Goal: Task Accomplishment & Management: Complete application form

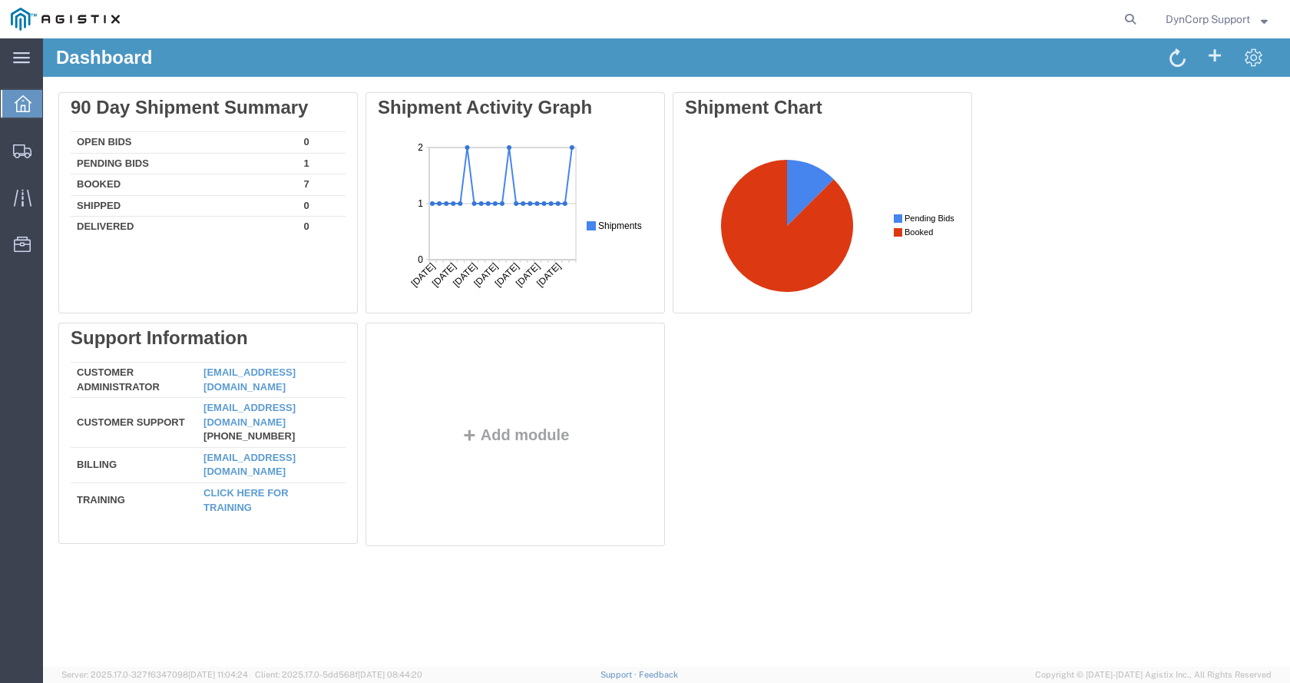
click at [23, 108] on icon at bounding box center [23, 103] width 17 height 17
click at [39, 152] on div at bounding box center [22, 150] width 43 height 31
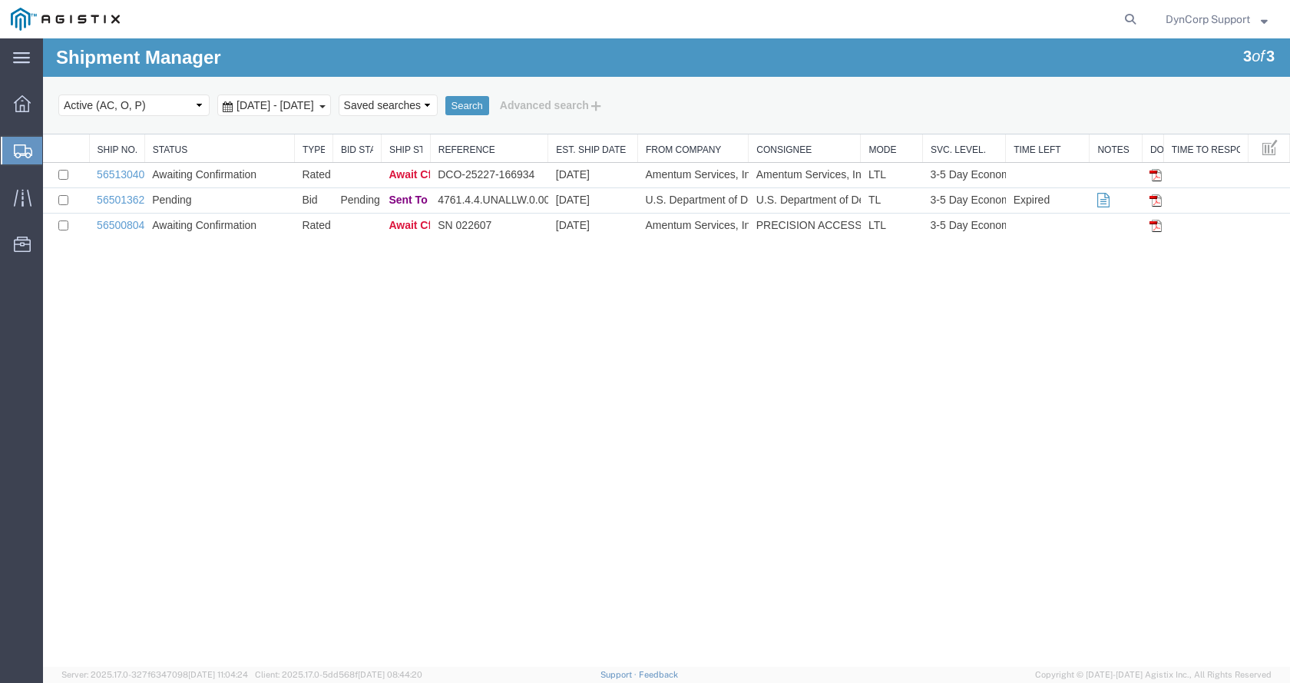
click at [1116, 22] on agx-global-search at bounding box center [898, 19] width 492 height 38
click at [1124, 17] on icon at bounding box center [1131, 19] width 22 height 22
click at [757, 24] on input "search" at bounding box center [886, 19] width 467 height 37
paste input "56500804"
type input "56500804"
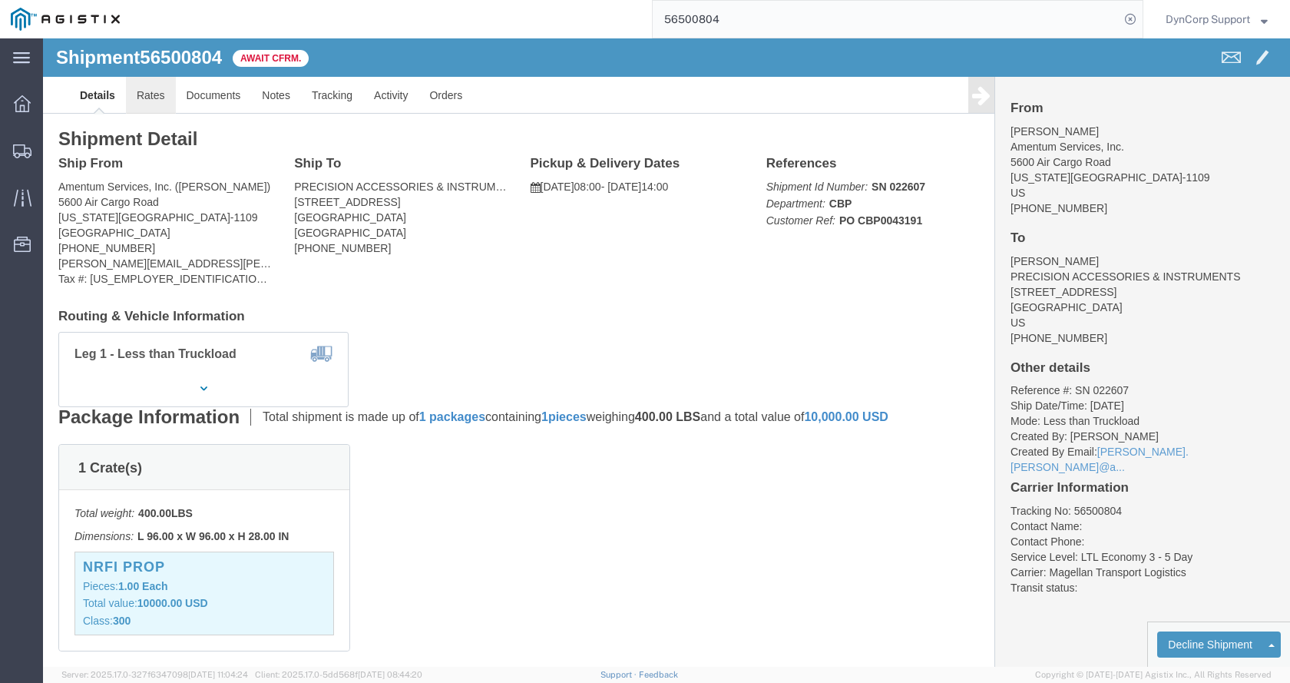
click link "Rates"
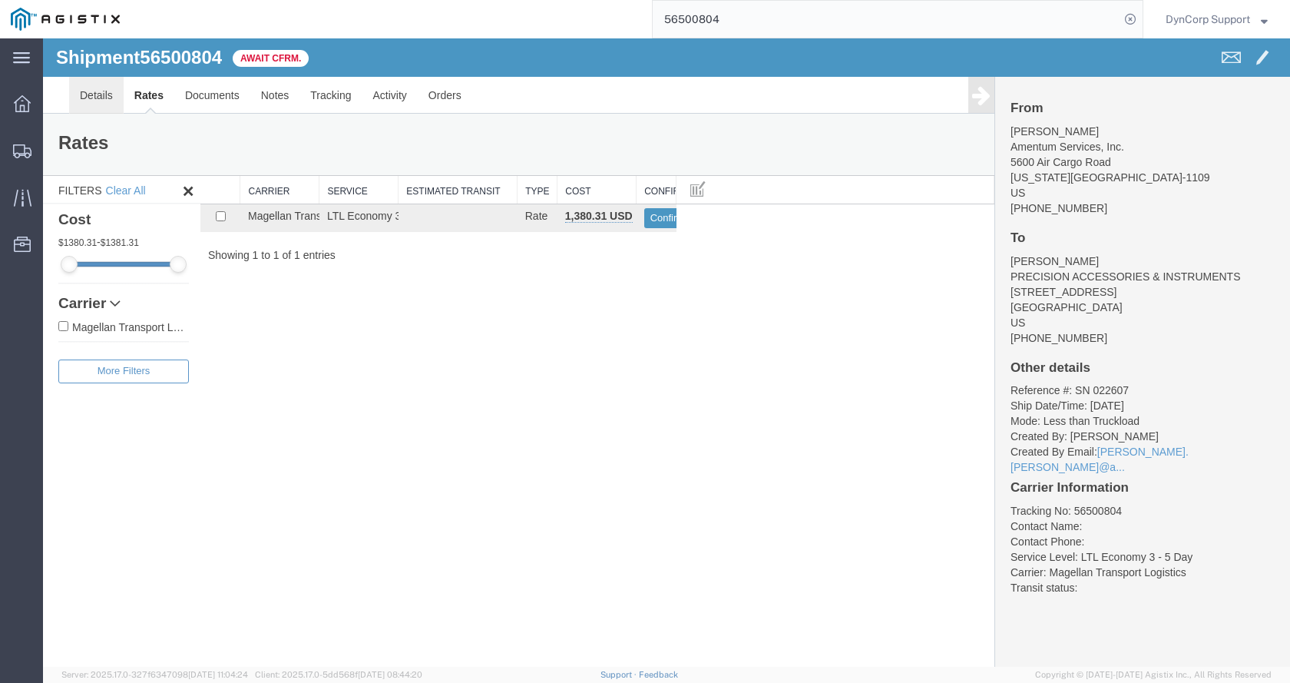
click at [84, 98] on link "Details" at bounding box center [96, 95] width 55 height 37
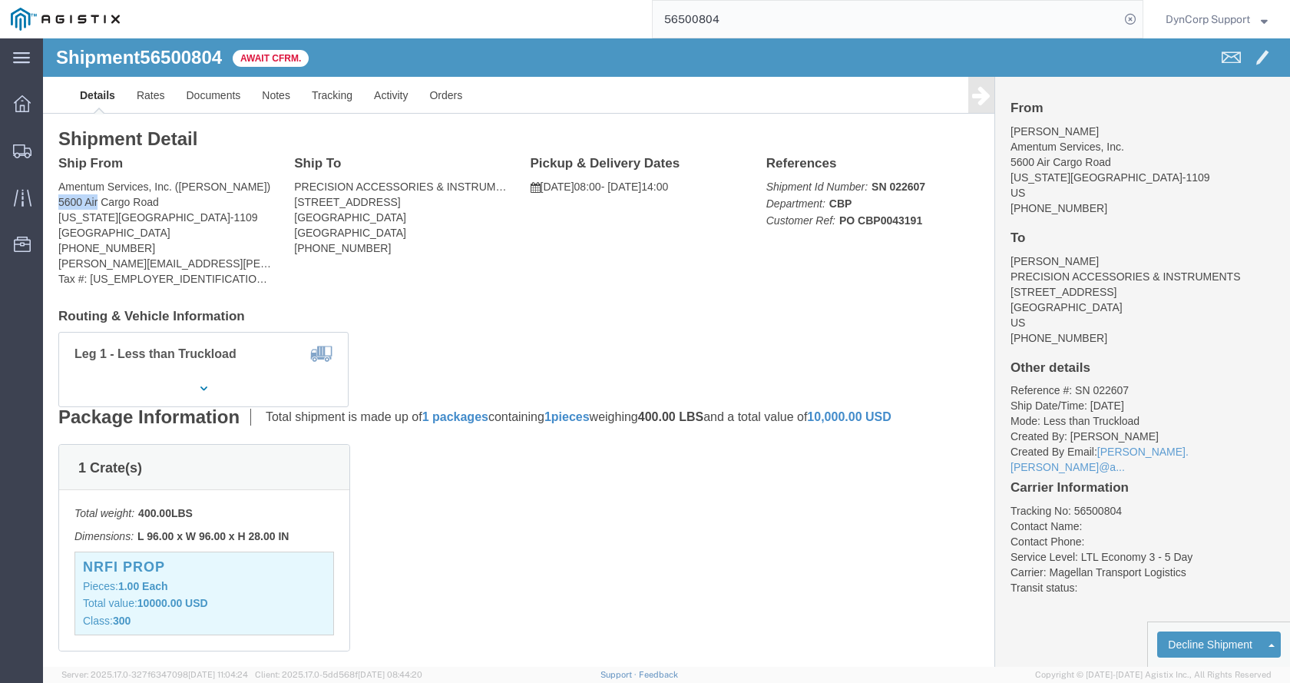
drag, startPoint x: 15, startPoint y: 164, endPoint x: 56, endPoint y: 169, distance: 41.7
click div "Ship From Amentum Services, Inc. ([PERSON_NAME]) [STREET_ADDRESS][US_STATE] [PH…"
copy address "5600 Air"
click link "Rates"
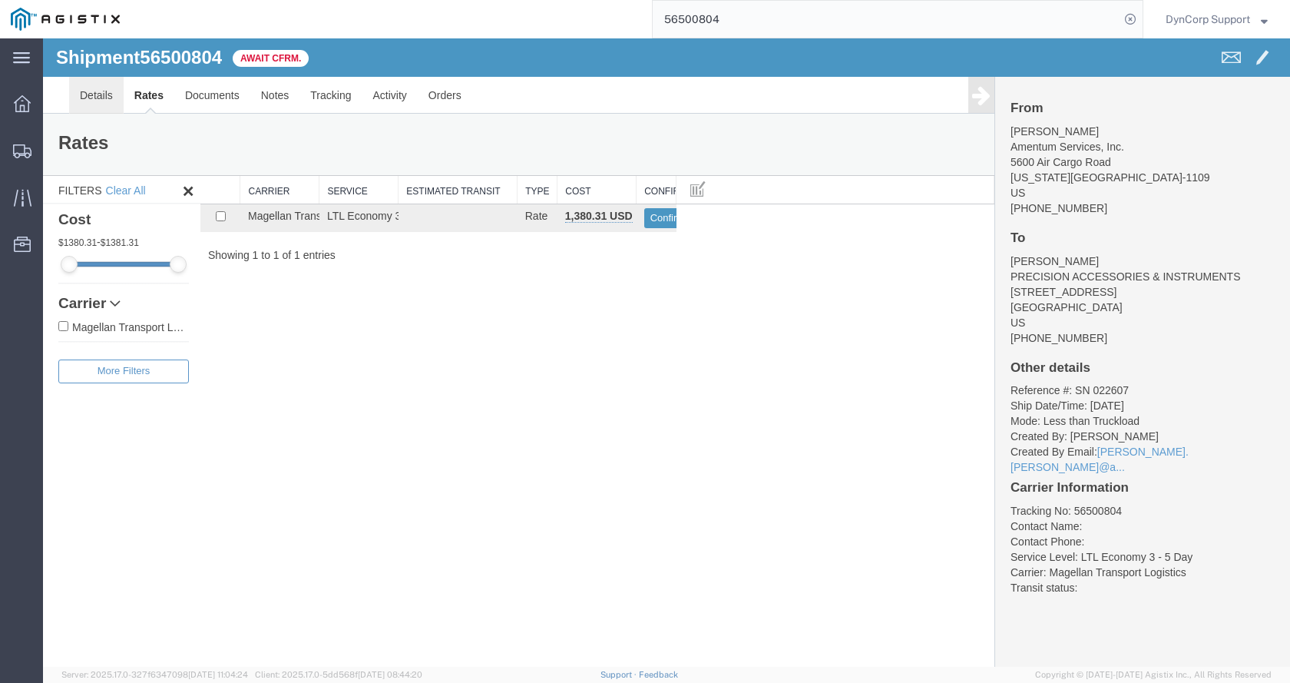
click at [101, 96] on link "Details" at bounding box center [96, 95] width 55 height 37
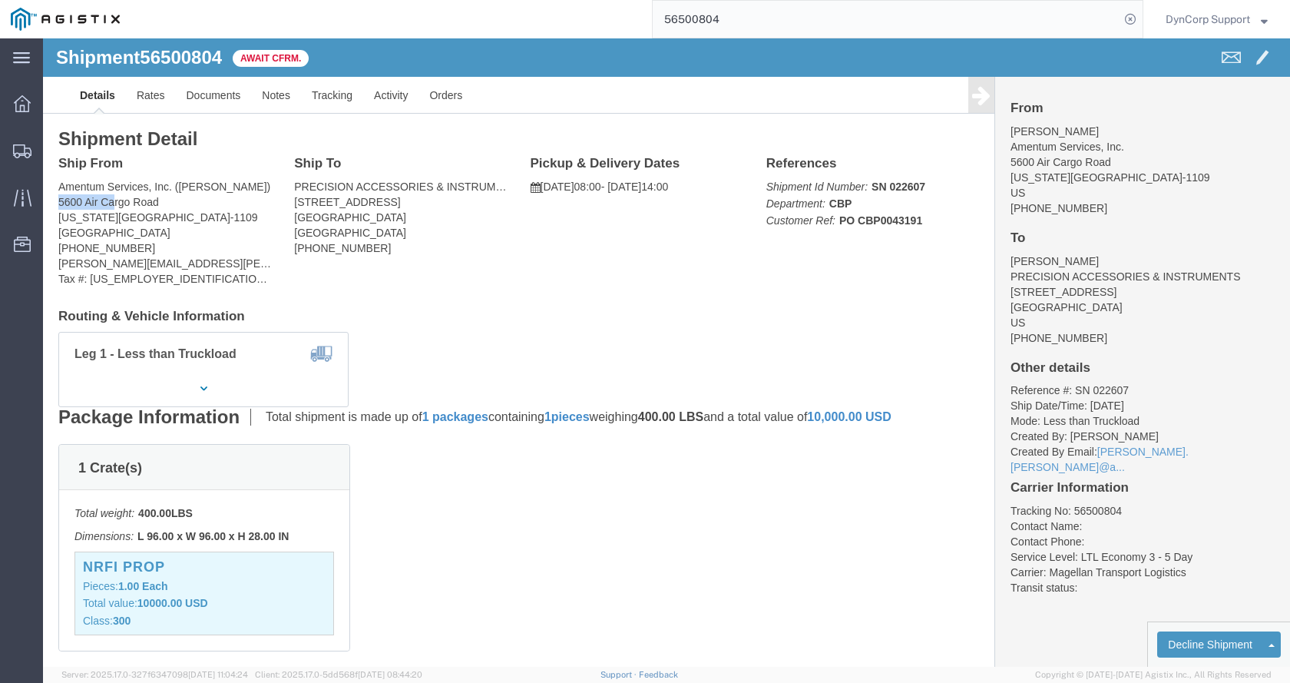
drag, startPoint x: 18, startPoint y: 163, endPoint x: 74, endPoint y: 162, distance: 56.1
click address "Amentum Services, Inc. ([PERSON_NAME]) [STREET_ADDRESS][US_STATE] [PHONE_NUMBER…"
copy address "5600 Air Ca"
drag, startPoint x: 252, startPoint y: 164, endPoint x: 306, endPoint y: 157, distance: 54.2
click address "PRECISION ACCESSORIES & INSTRUMENTS ([PERSON_NAME]) [STREET_ADDRESS] [PHONE_NUM…"
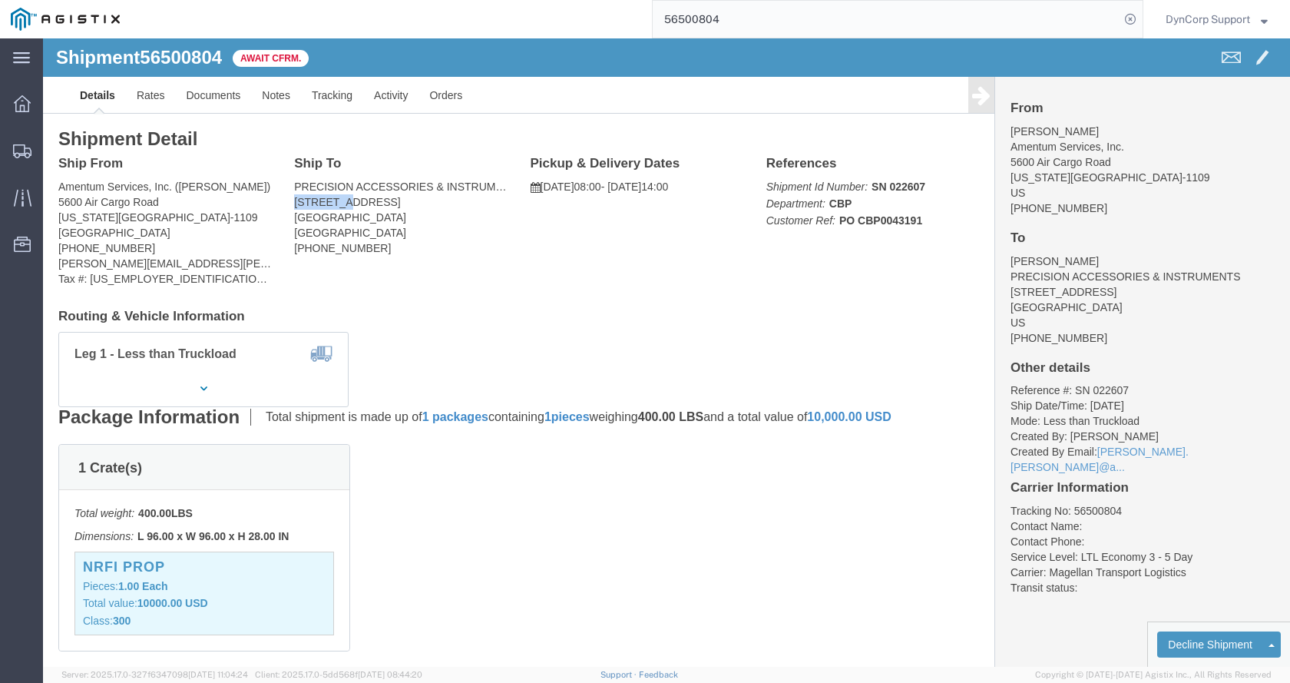
copy address "495 LAKE"
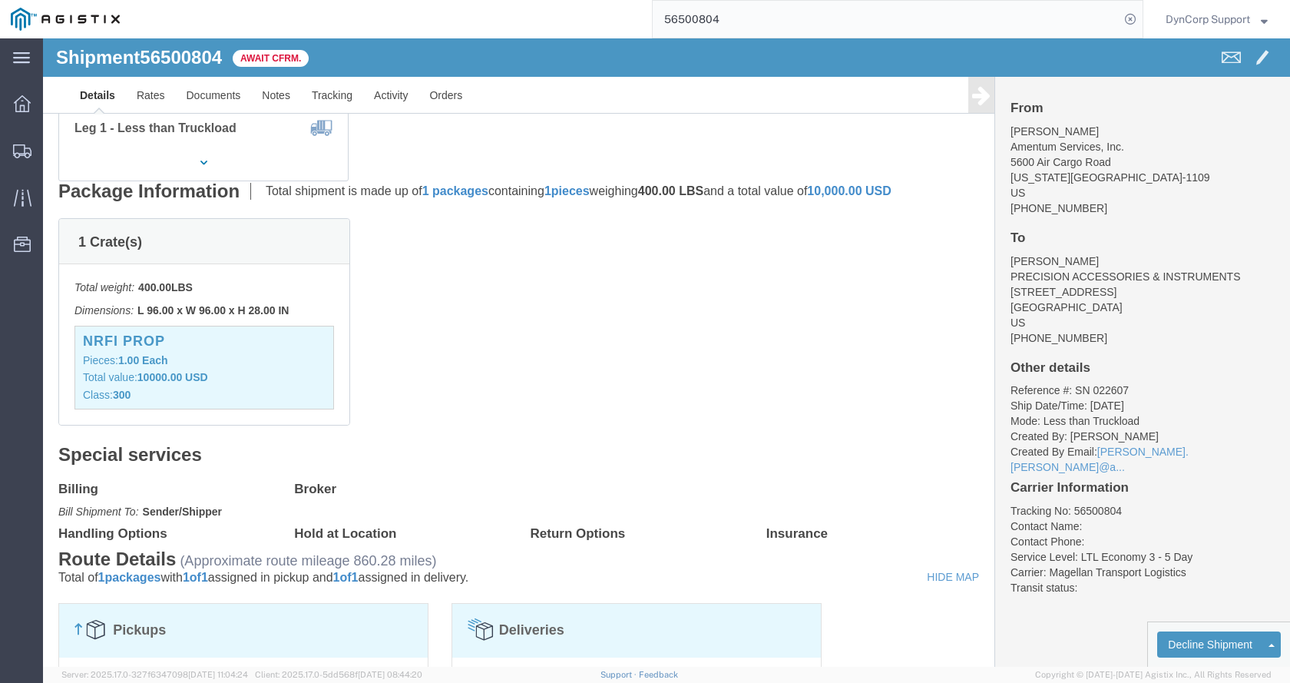
scroll to position [157, 0]
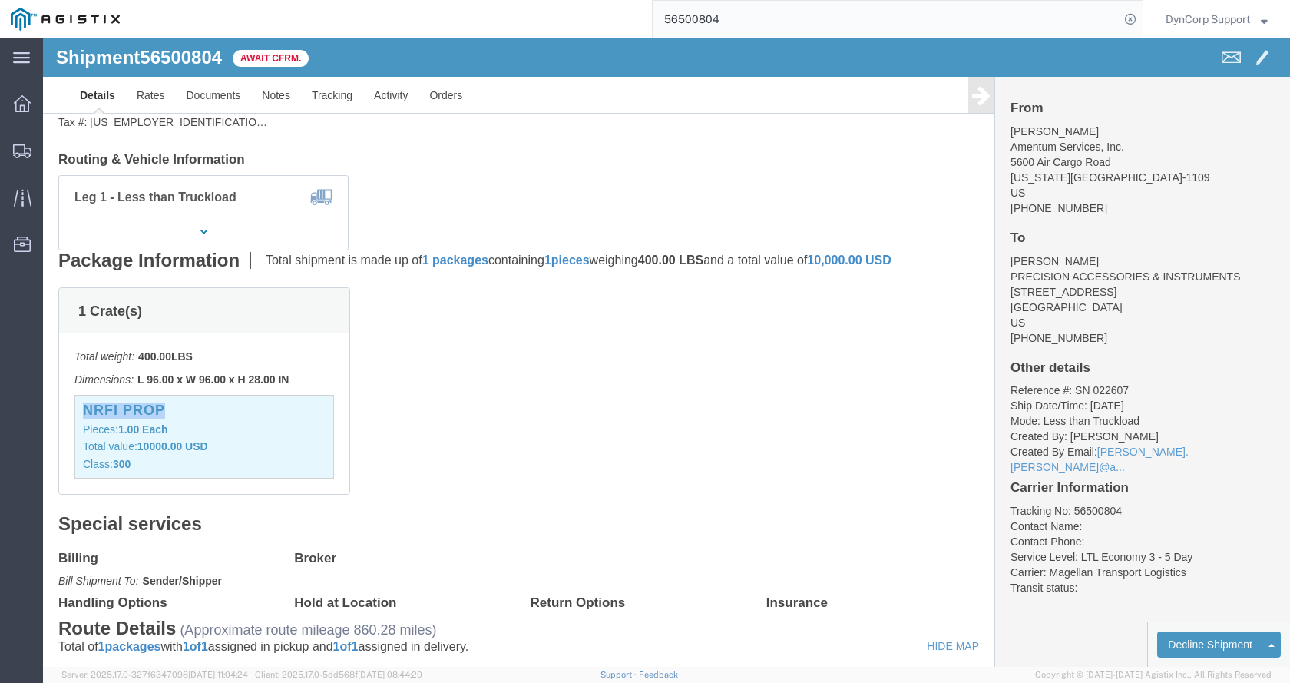
drag, startPoint x: 129, startPoint y: 369, endPoint x: 43, endPoint y: 380, distance: 86.7
click h3 "NRFI PROP"
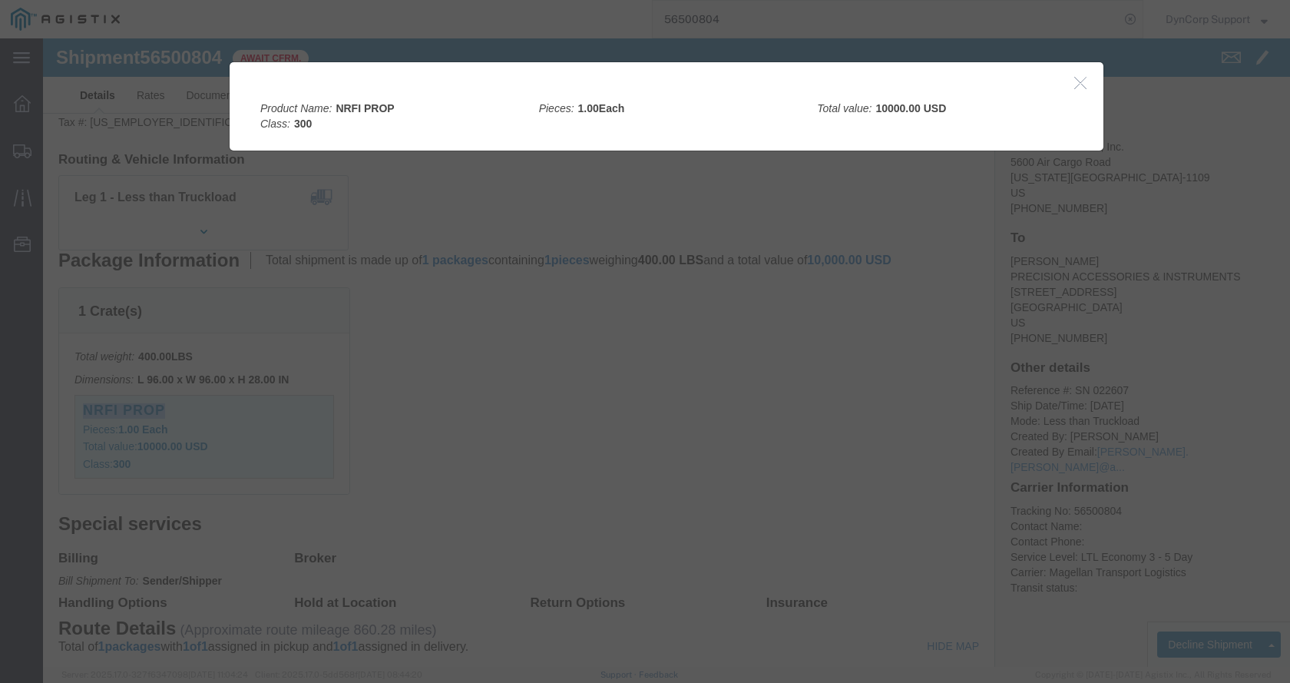
copy h3 "NRFI PROP"
drag, startPoint x: 355, startPoint y: 69, endPoint x: 293, endPoint y: 68, distance: 62.2
click div "Product Name: NRFI PROP Class: 300"
copy b "NRFI PROP"
click h2
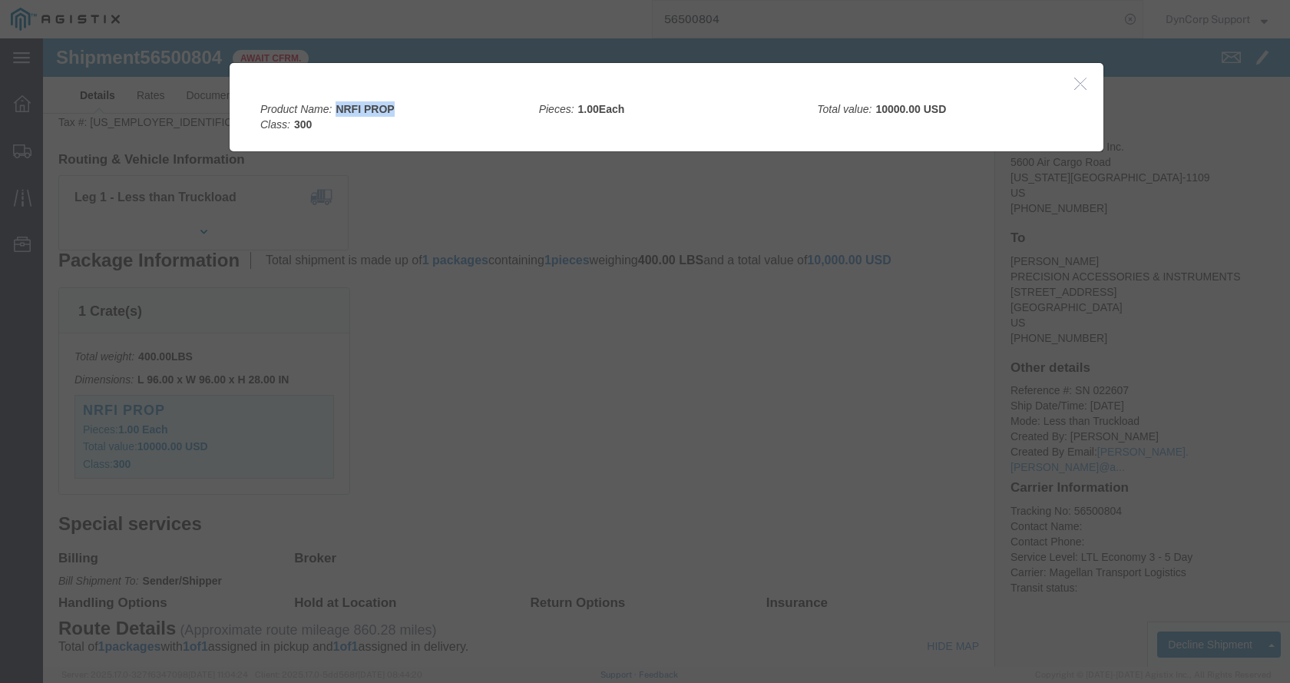
click icon "button"
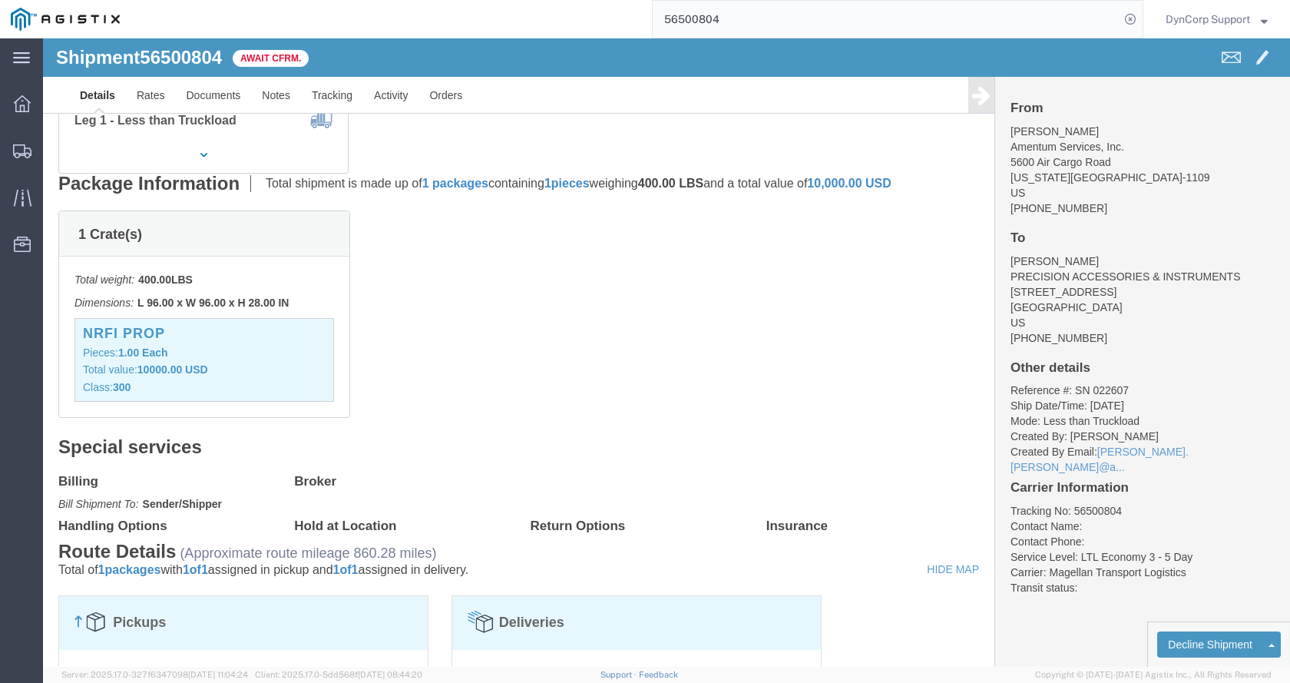
scroll to position [235, 0]
click h3 "NRFI PROP"
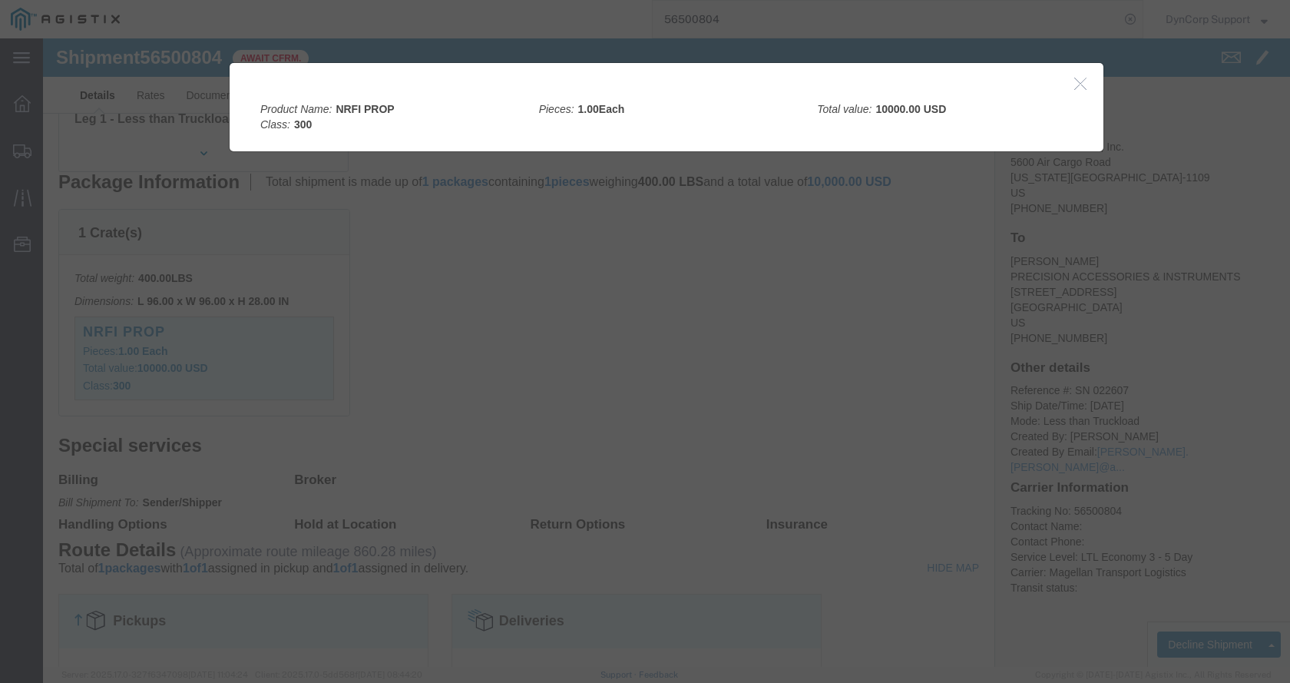
drag, startPoint x: 349, startPoint y: 79, endPoint x: 335, endPoint y: 76, distance: 14.2
click div "Product Name: NRFI PROP Class: 300"
drag, startPoint x: 352, startPoint y: 72, endPoint x: 289, endPoint y: 77, distance: 63.1
click div "Product Name: NRFI PROP Class: 300"
copy div "NRFI PROP"
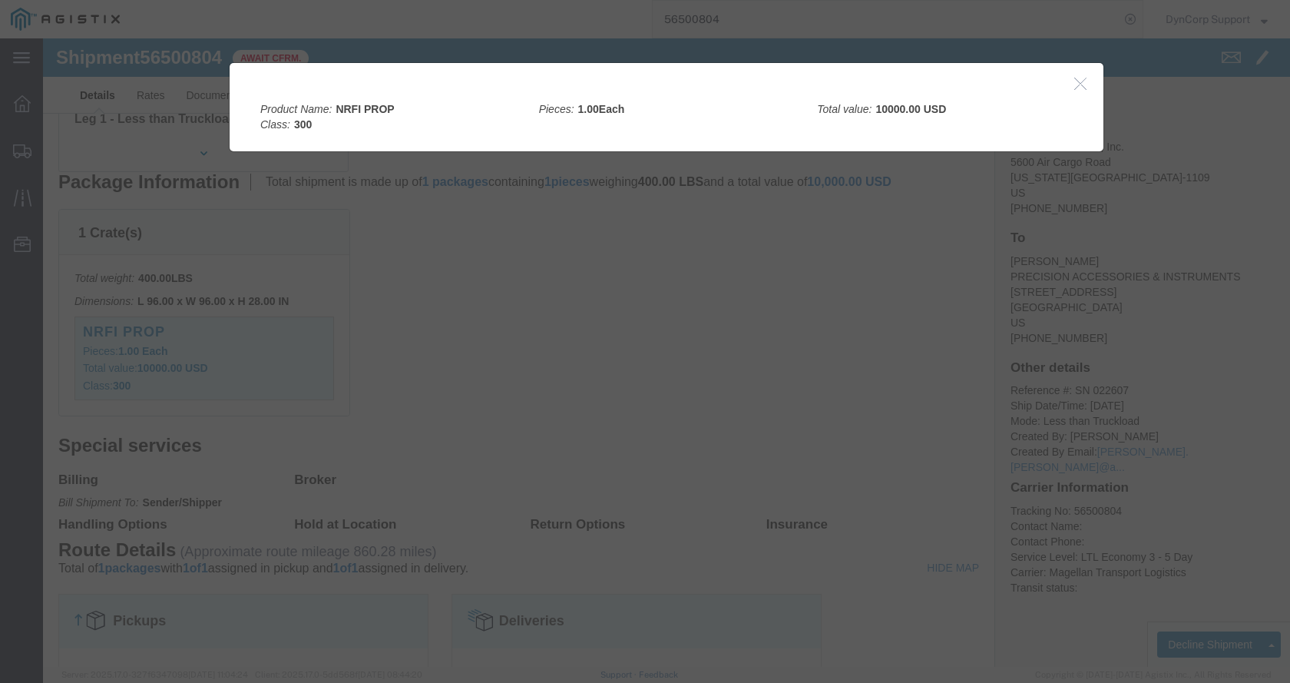
click div
drag, startPoint x: 1043, startPoint y: 50, endPoint x: 1011, endPoint y: 78, distance: 42.5
click icon "button"
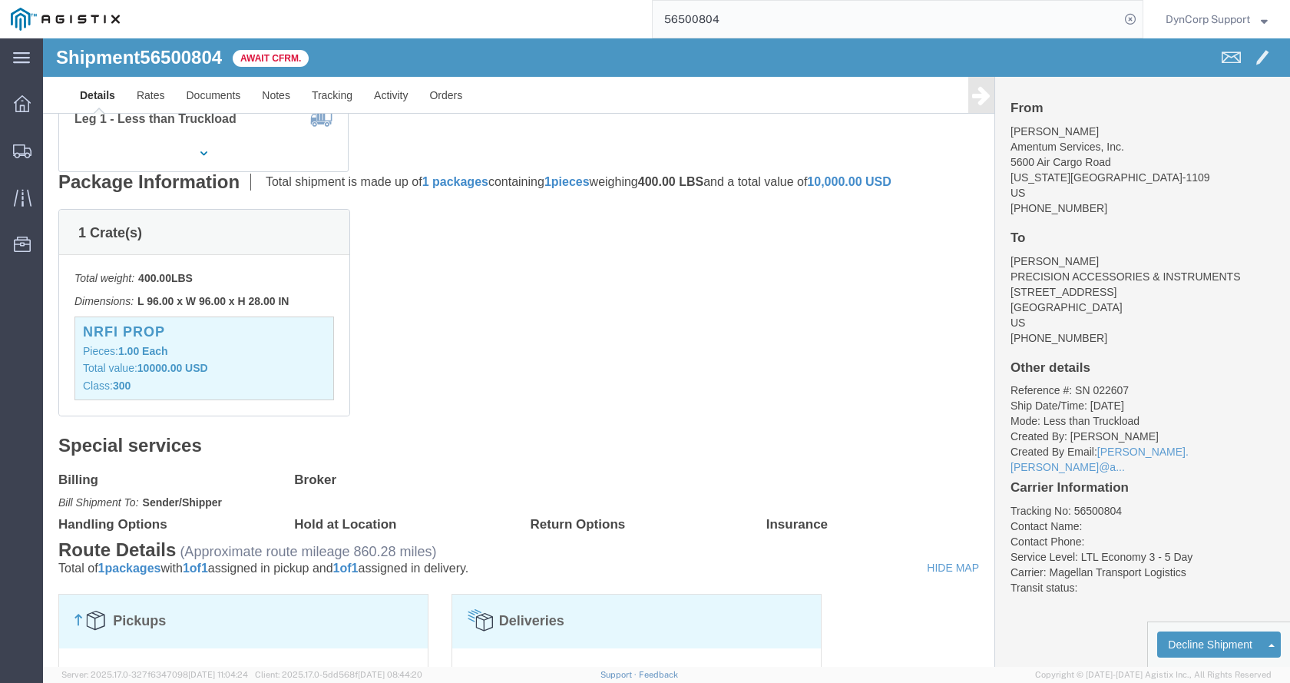
scroll to position [0, 0]
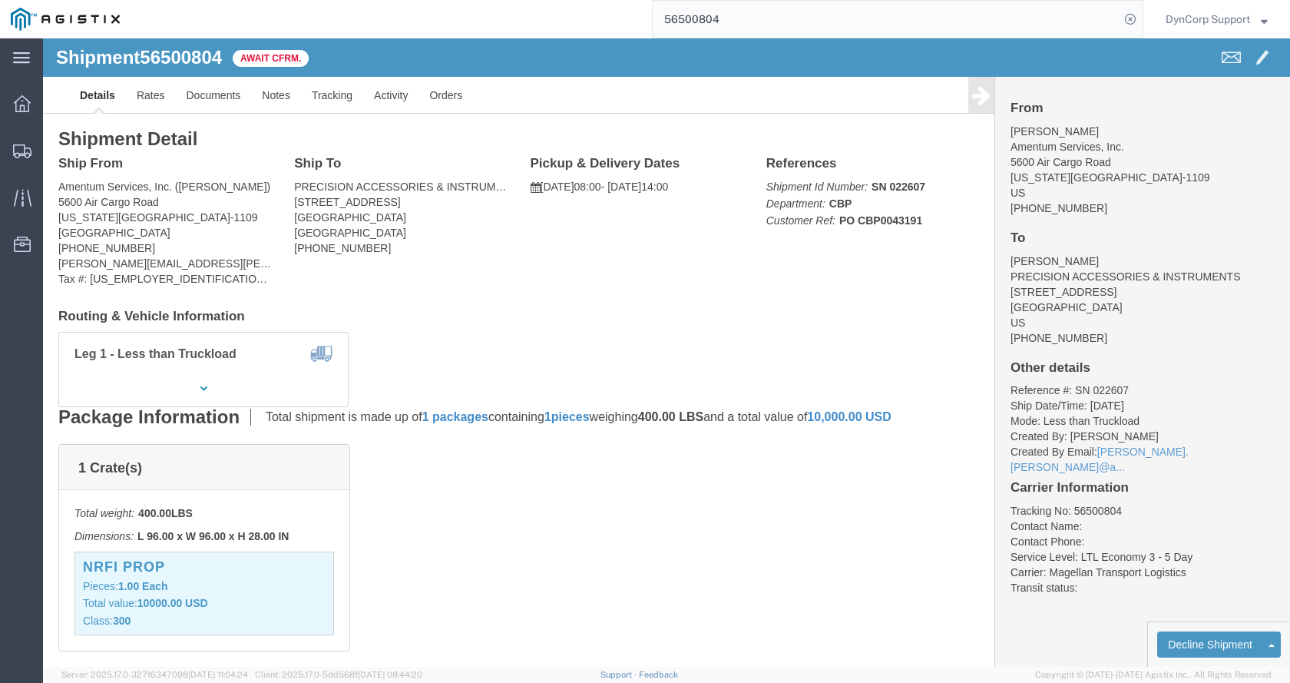
click span "56500804"
copy h1 "56500804"
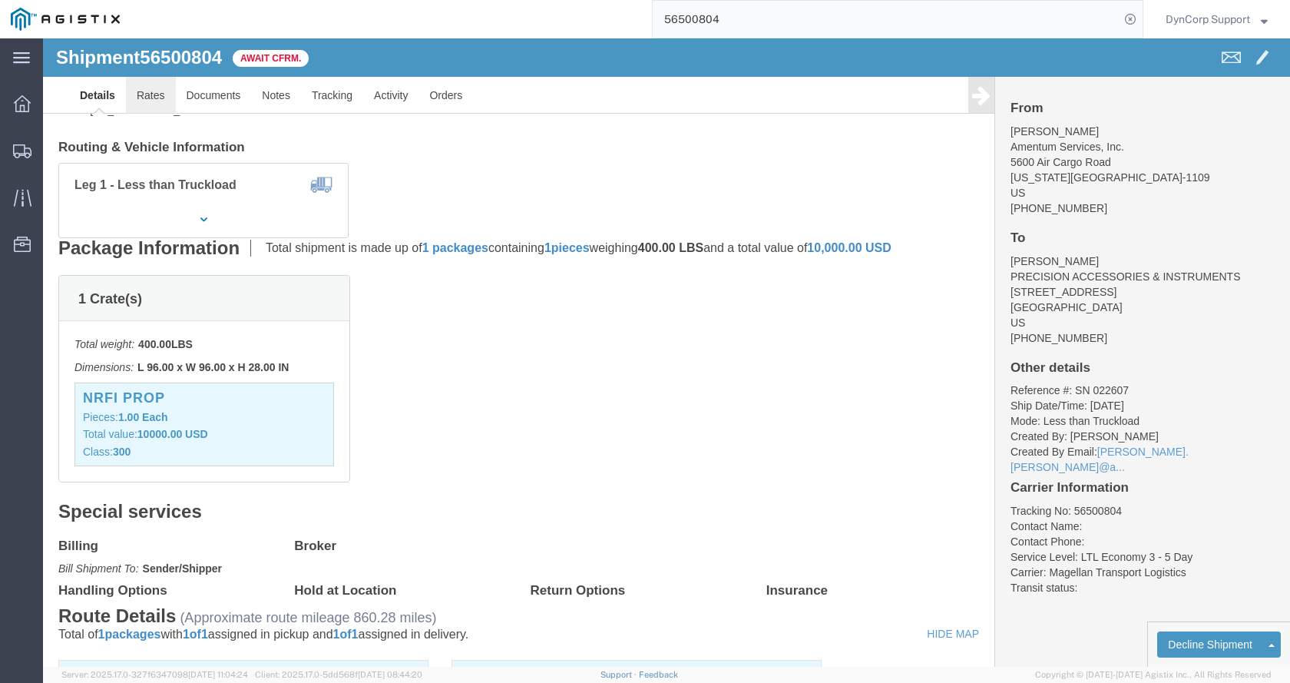
scroll to position [157, 0]
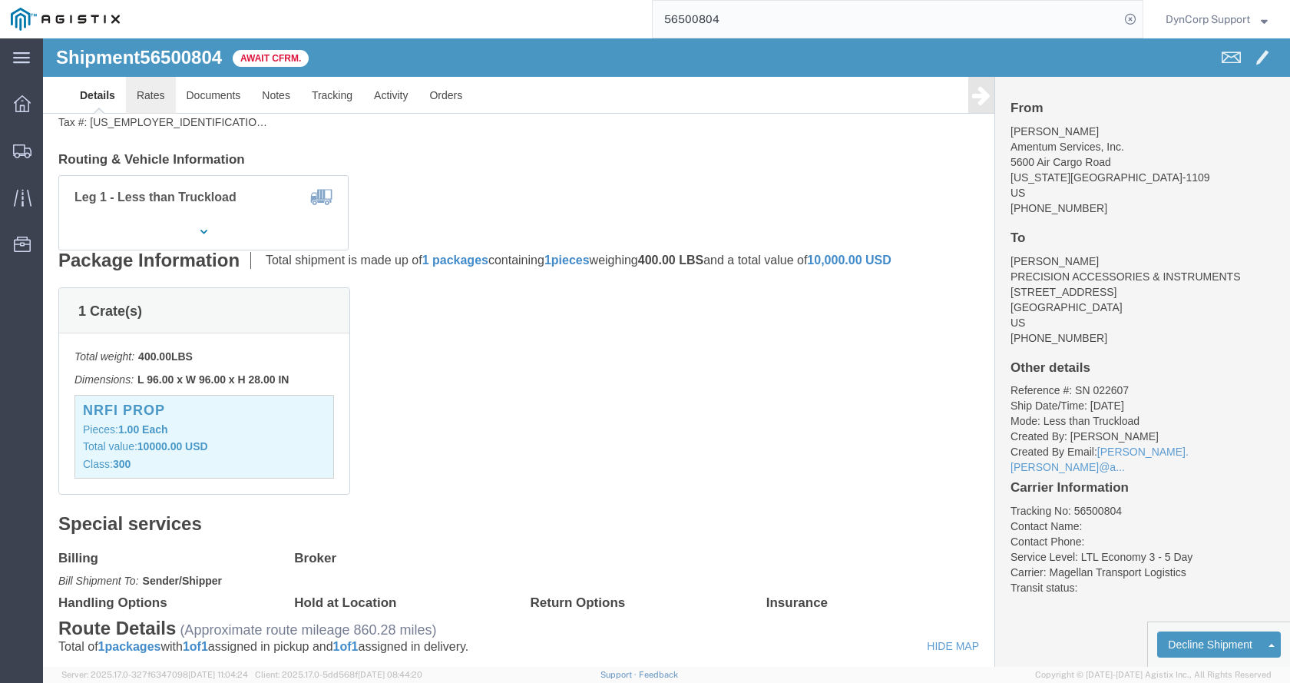
click link "Rates"
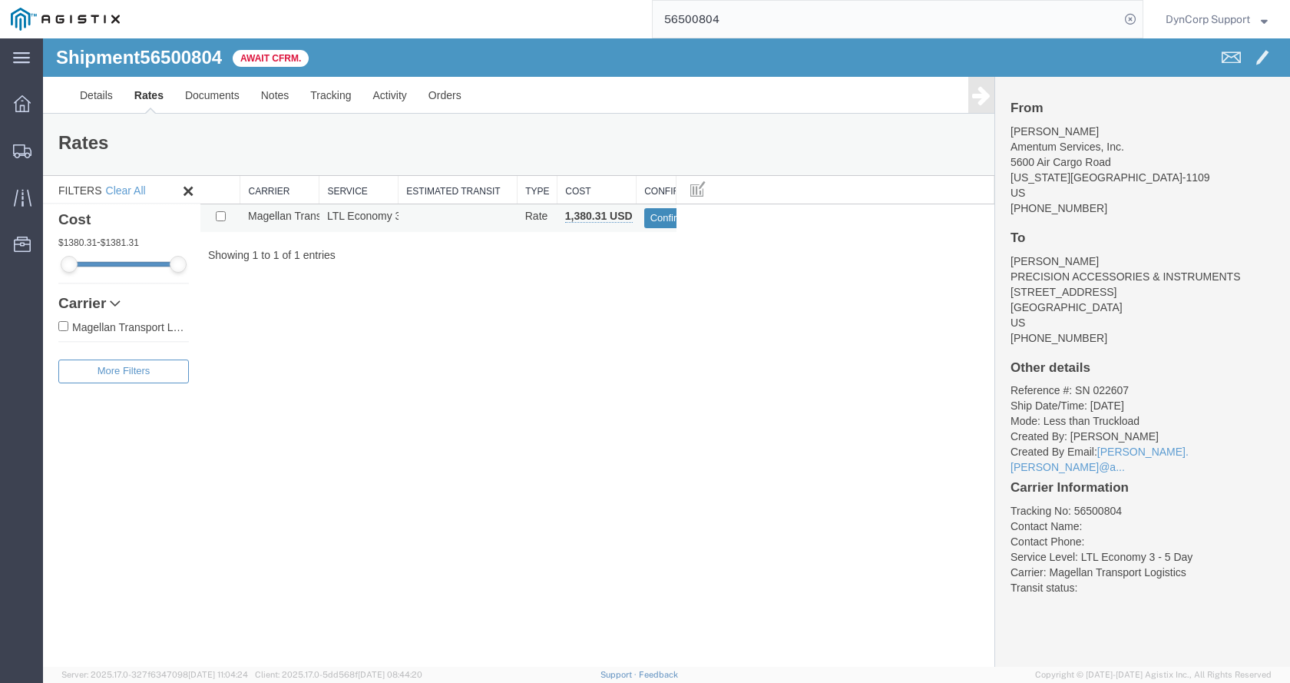
click at [670, 219] on button "Confirm" at bounding box center [668, 218] width 48 height 20
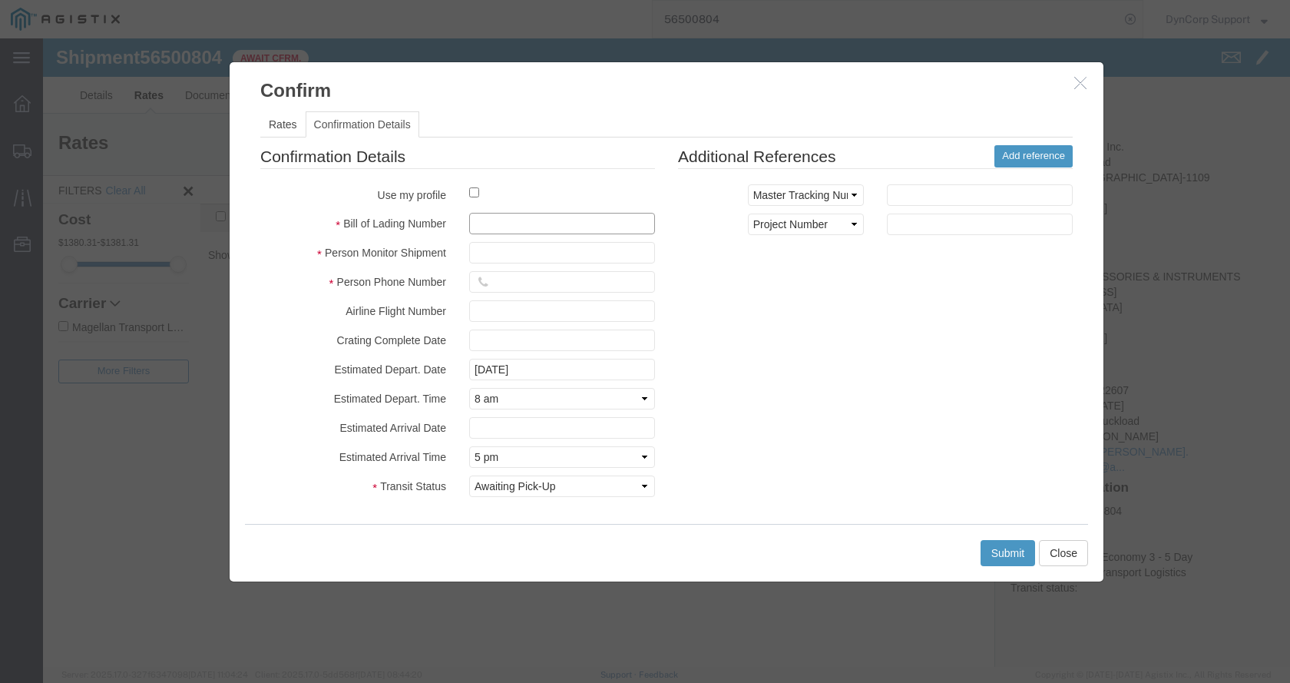
click at [542, 223] on input "text" at bounding box center [562, 224] width 186 height 22
paste input "1710564"
type input "1710564"
click at [520, 262] on input "text" at bounding box center [562, 253] width 186 height 22
type input "{"
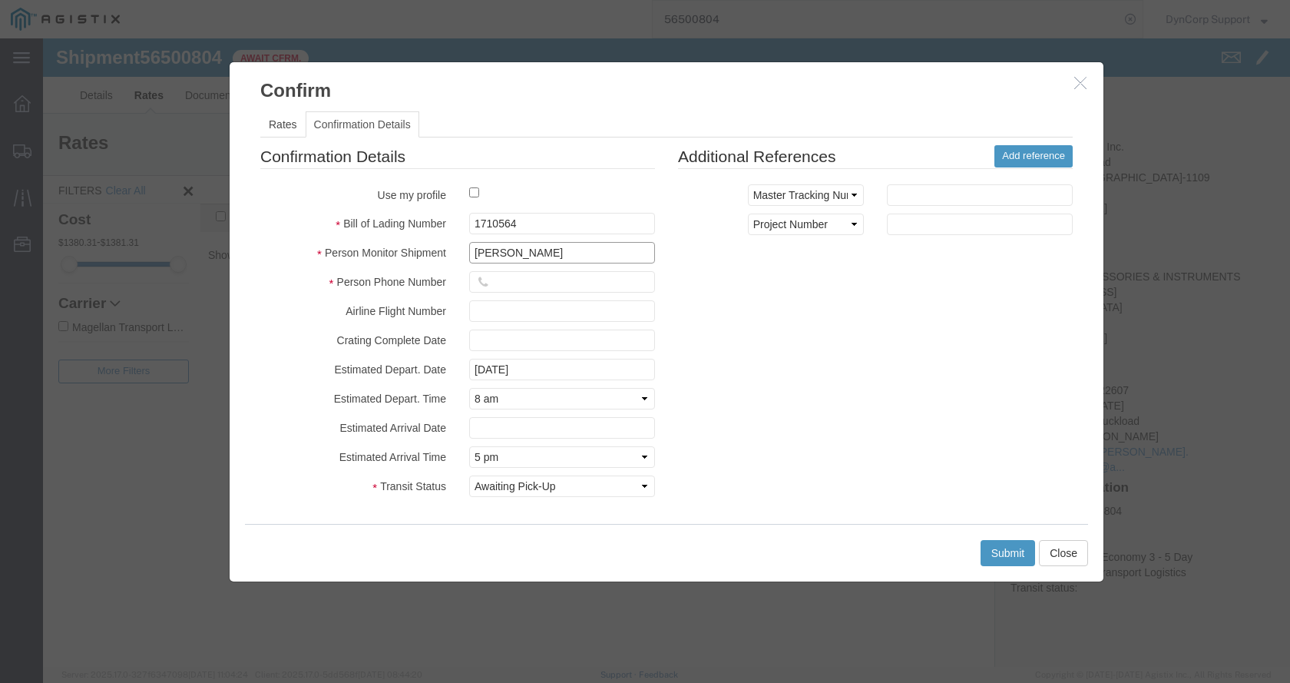
type input "[PERSON_NAME]"
type input "9048872199"
click at [1018, 535] on div "Submit Close" at bounding box center [666, 553] width 843 height 58
click at [1008, 551] on button "Submit" at bounding box center [1008, 553] width 55 height 26
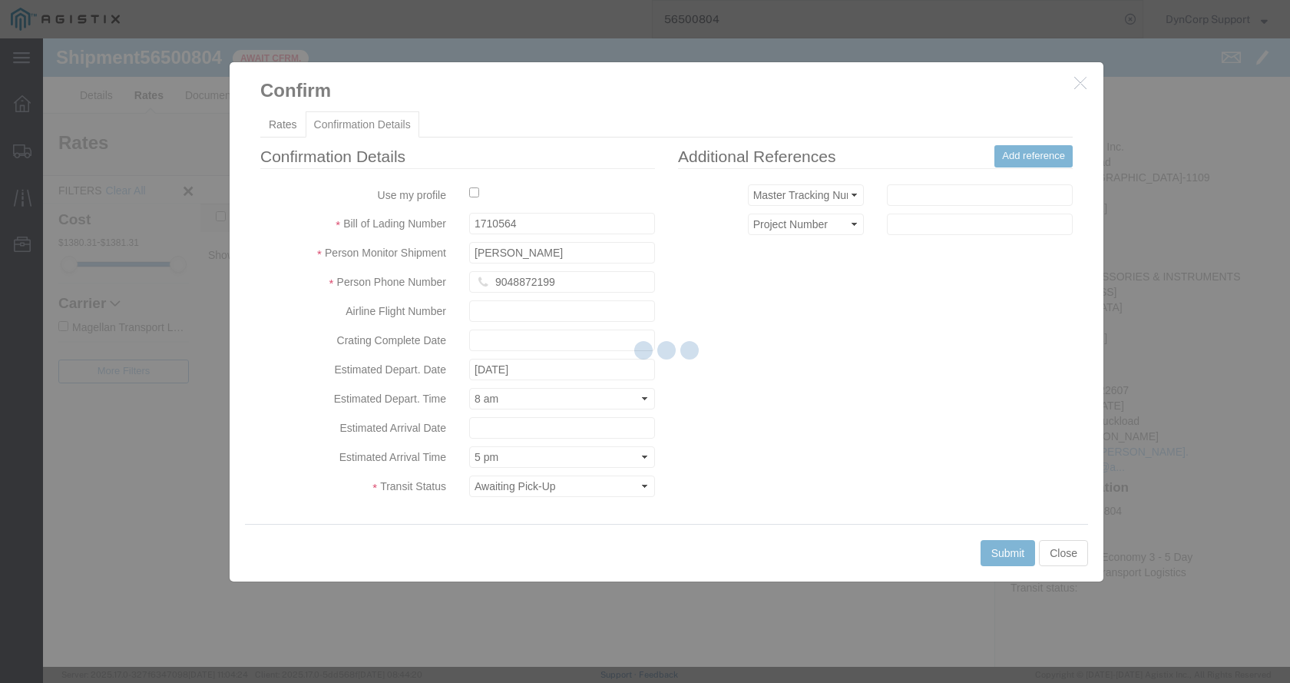
click at [1009, 551] on div at bounding box center [666, 352] width 1247 height 628
click at [551, 288] on div at bounding box center [666, 352] width 1247 height 628
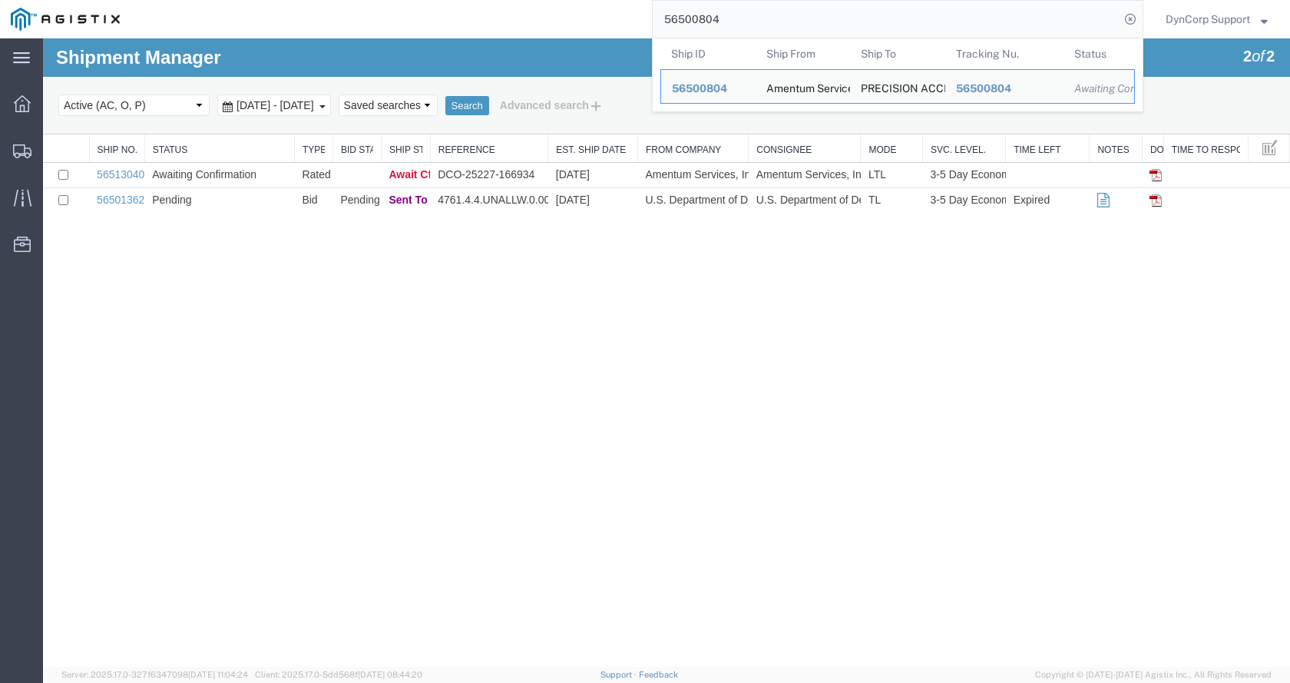
drag, startPoint x: 731, startPoint y: 18, endPoint x: 678, endPoint y: 3, distance: 55.0
click at [731, 18] on input "56500804" at bounding box center [886, 19] width 467 height 37
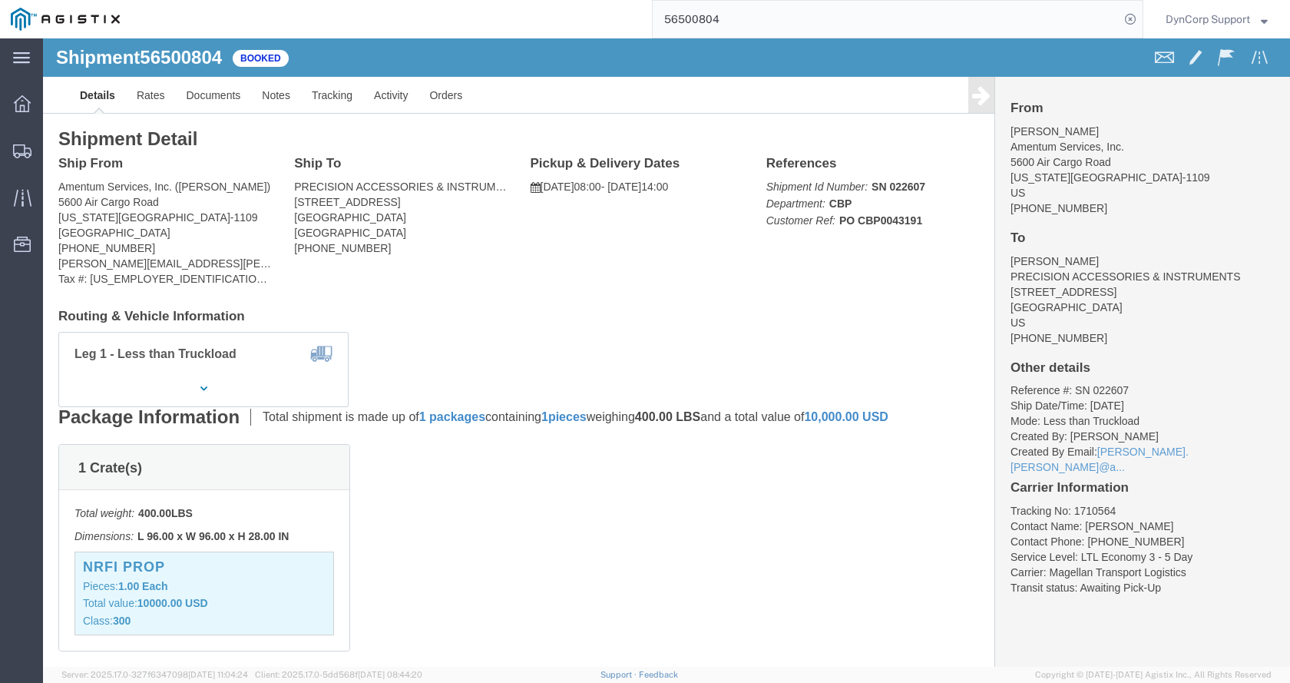
click link "Rates"
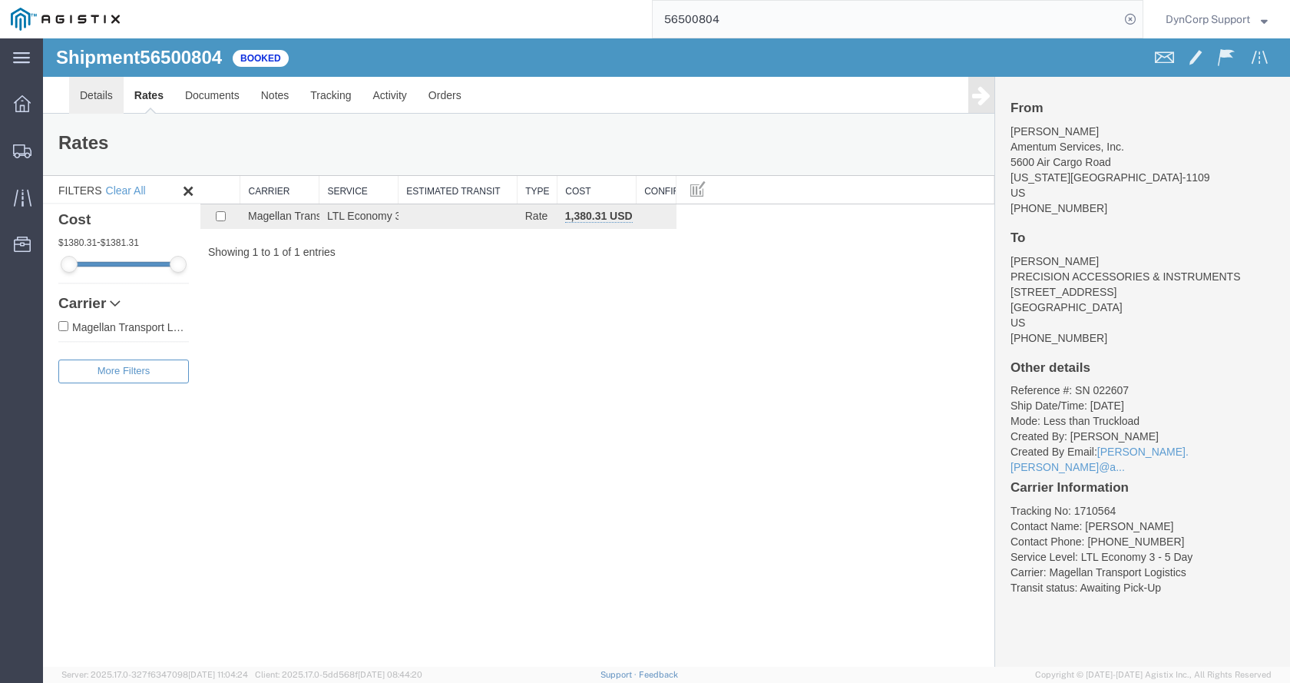
click at [113, 100] on link "Details" at bounding box center [96, 95] width 55 height 37
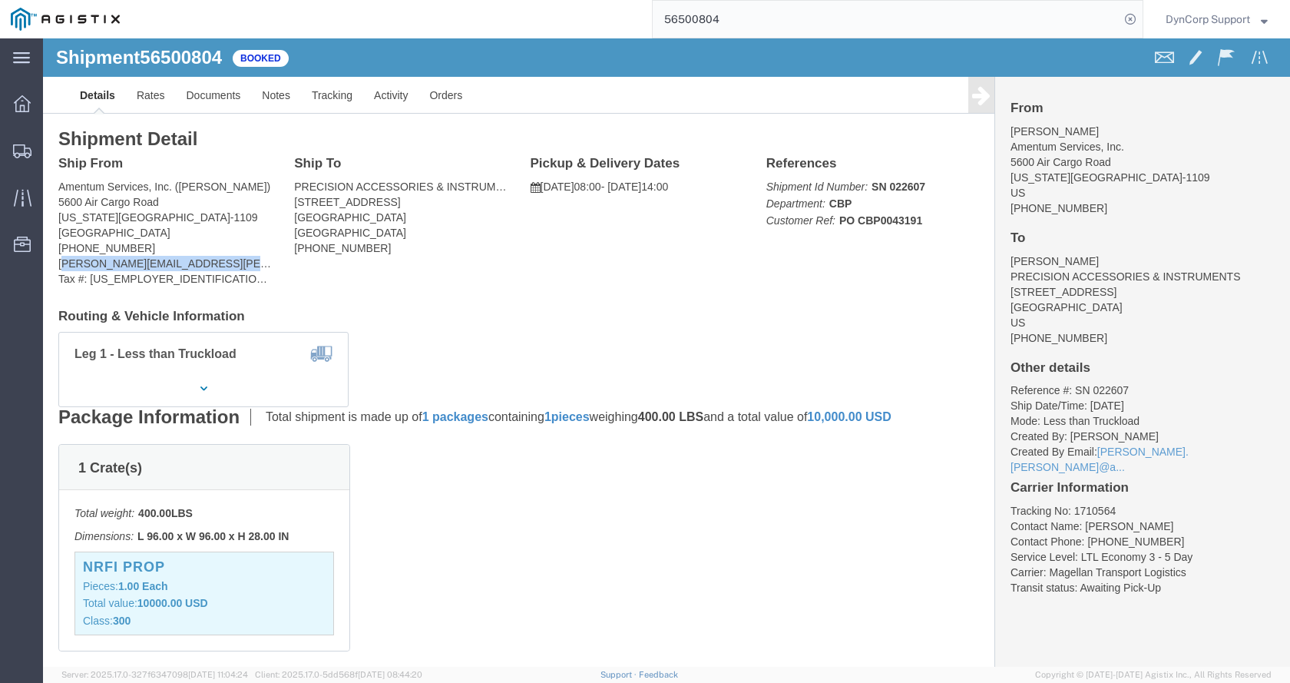
drag, startPoint x: 224, startPoint y: 229, endPoint x: 19, endPoint y: 228, distance: 205.1
click address "Amentum Services, Inc. ([PERSON_NAME]) [STREET_ADDRESS][US_STATE] [PHONE_NUMBER…"
drag, startPoint x: 18, startPoint y: 223, endPoint x: 220, endPoint y: 222, distance: 202.8
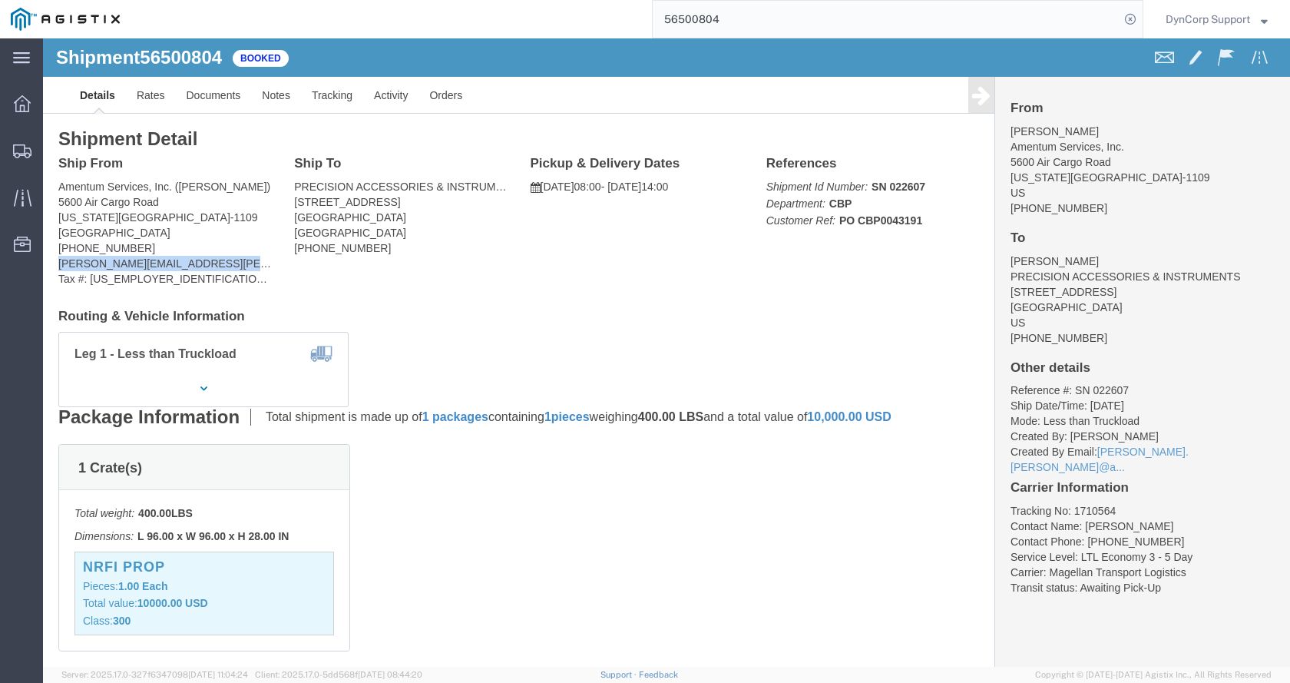
click address "Amentum Services, Inc. ([PERSON_NAME]) [STREET_ADDRESS][US_STATE] [PHONE_NUMBER…"
copy address "[PERSON_NAME][EMAIL_ADDRESS][PERSON_NAME][DOMAIN_NAME]"
